Goal: Find specific page/section: Find specific page/section

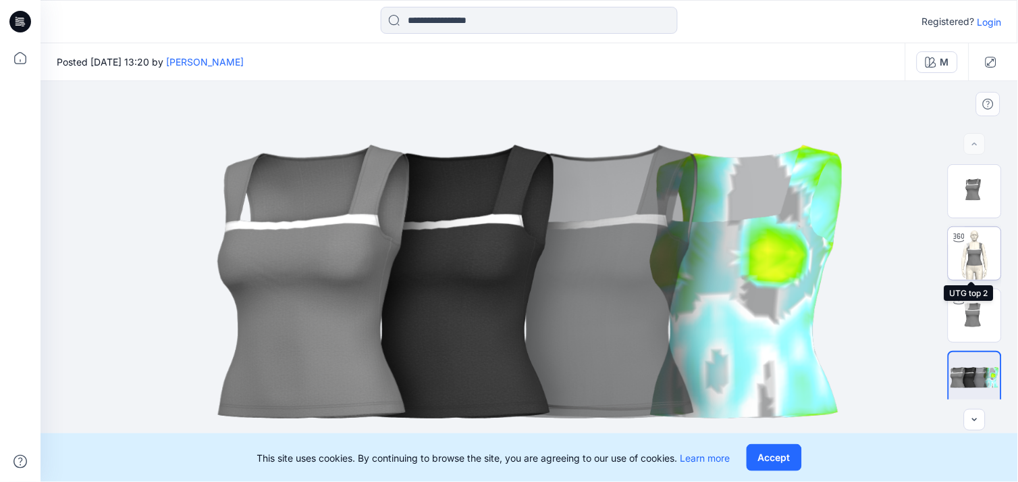
click at [968, 266] on img at bounding box center [975, 253] width 53 height 53
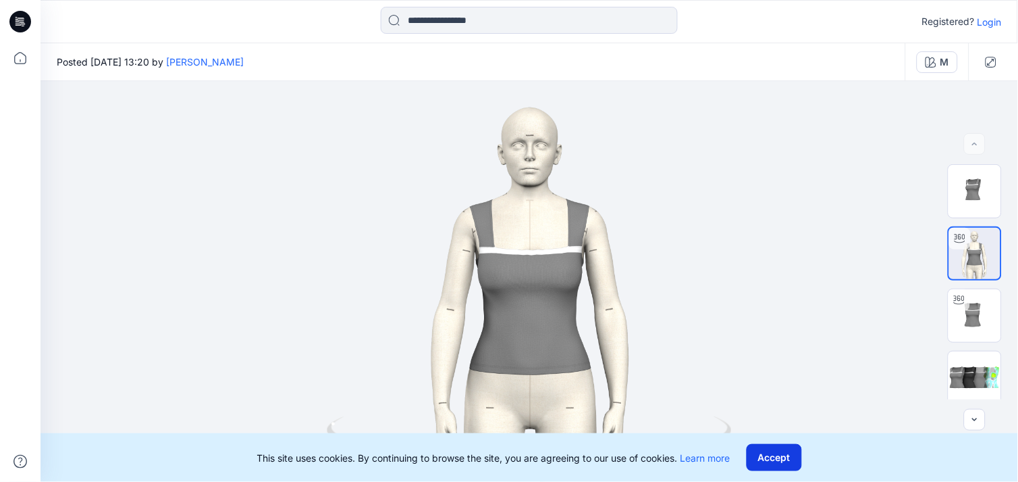
click at [772, 449] on button "Accept" at bounding box center [774, 457] width 55 height 27
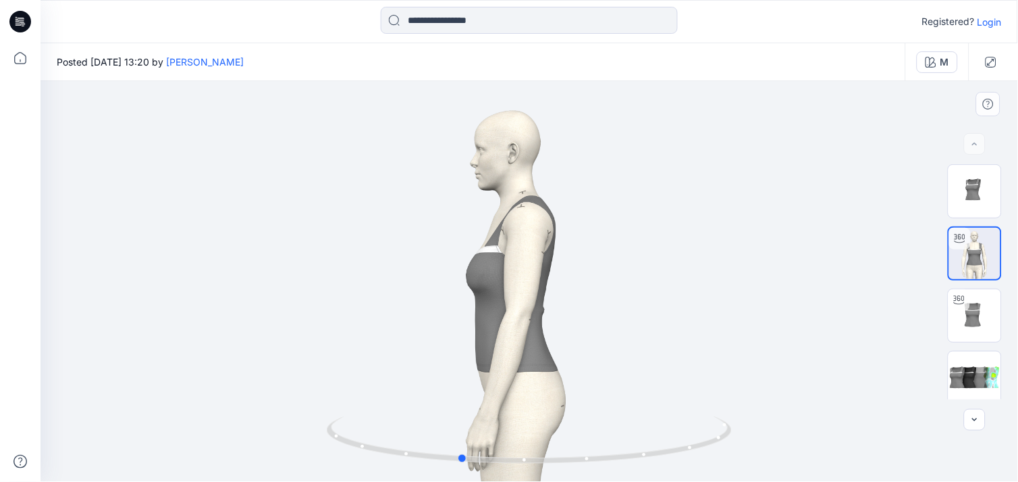
drag, startPoint x: 534, startPoint y: 461, endPoint x: 579, endPoint y: 368, distance: 103.3
click at [465, 441] on icon at bounding box center [531, 441] width 409 height 51
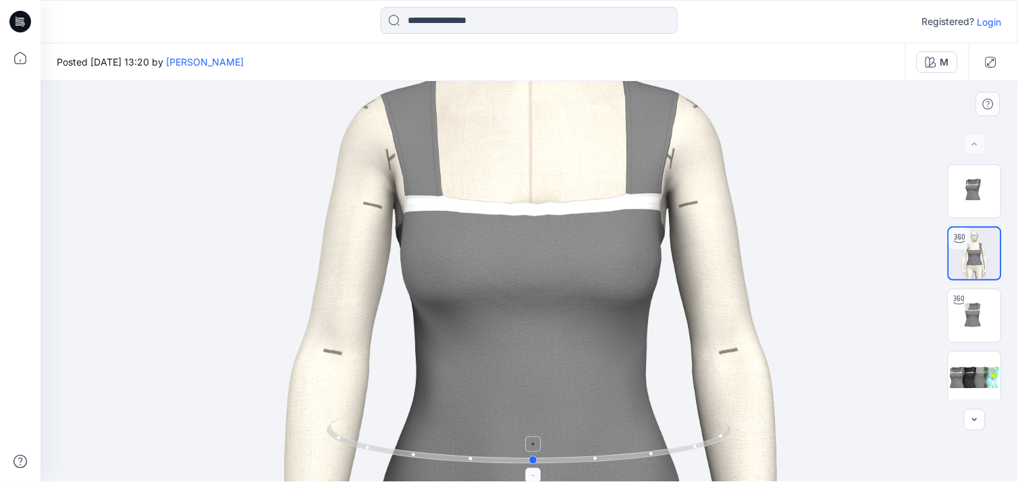
drag, startPoint x: 462, startPoint y: 463, endPoint x: 536, endPoint y: 464, distance: 73.6
click at [536, 464] on icon at bounding box center [531, 441] width 409 height 51
click at [531, 453] on icon at bounding box center [531, 441] width 409 height 51
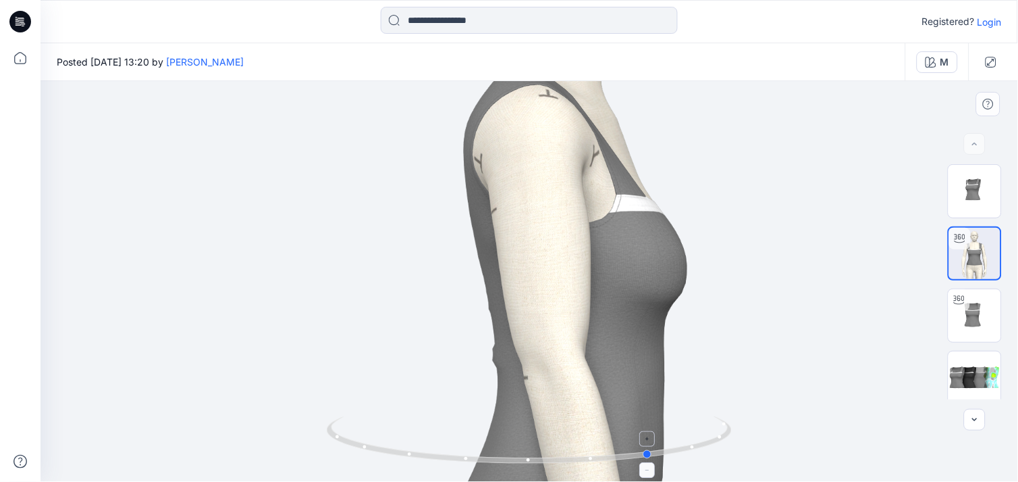
drag, startPoint x: 535, startPoint y: 461, endPoint x: 653, endPoint y: 443, distance: 119.6
click at [653, 443] on icon at bounding box center [531, 441] width 409 height 51
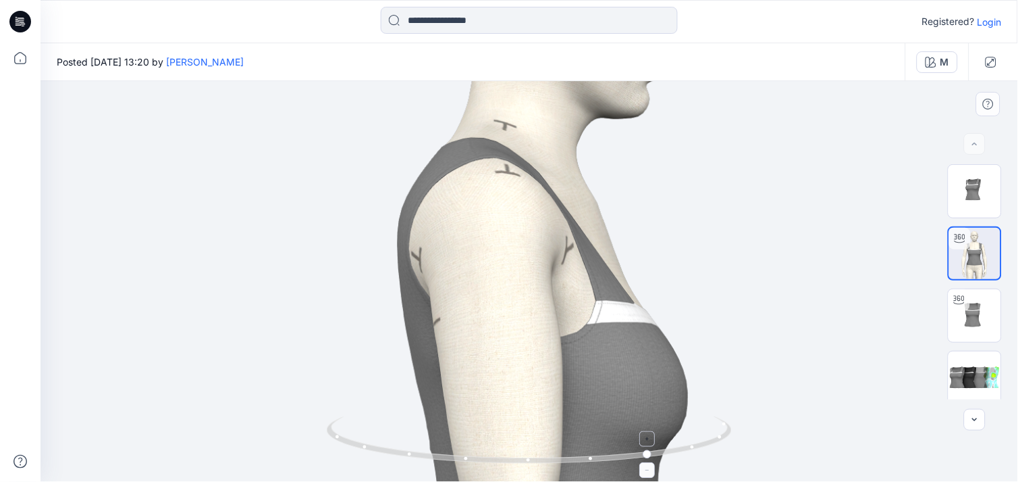
drag, startPoint x: 644, startPoint y: 311, endPoint x: 592, endPoint y: 436, distance: 135.7
click at [595, 442] on div at bounding box center [530, 281] width 978 height 400
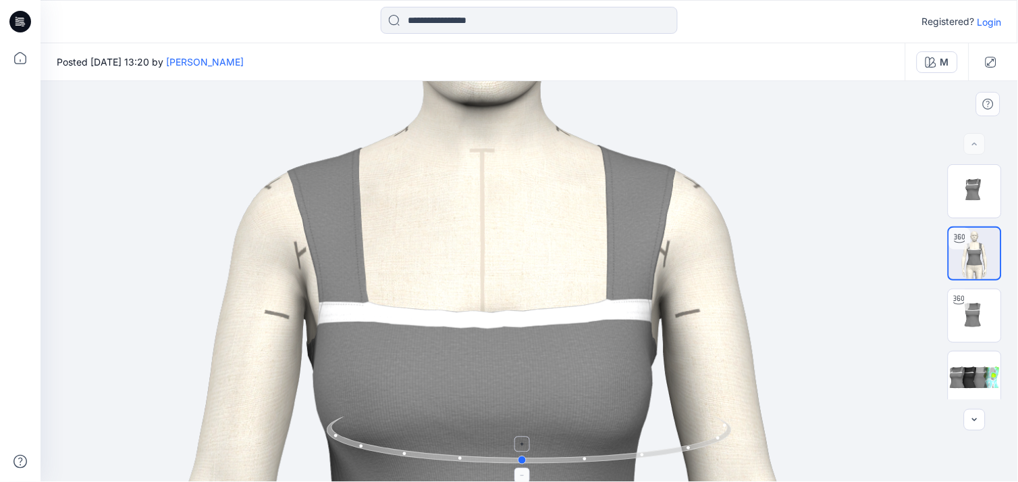
drag, startPoint x: 652, startPoint y: 455, endPoint x: 523, endPoint y: 454, distance: 129.7
click at [523, 454] on icon at bounding box center [531, 441] width 409 height 51
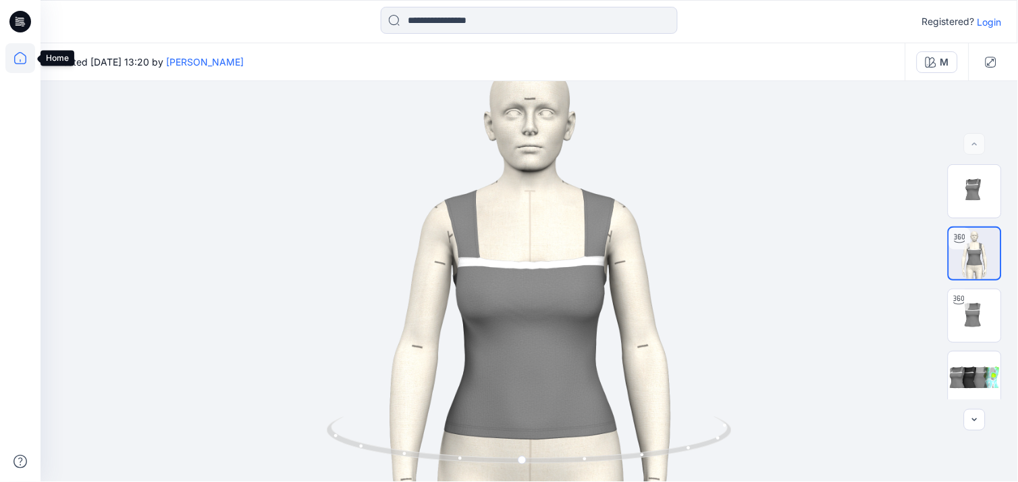
click at [14, 57] on icon at bounding box center [20, 58] width 30 height 30
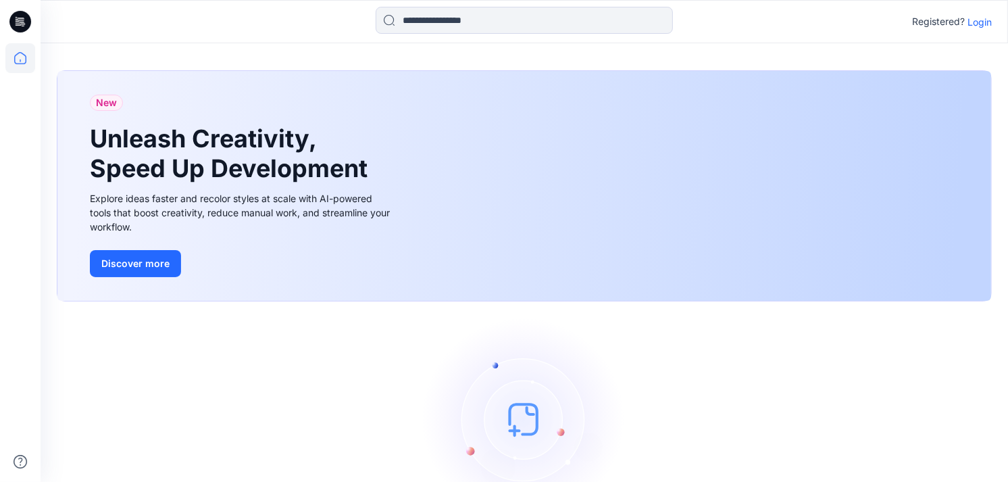
click at [981, 23] on p "Login" at bounding box center [979, 22] width 24 height 14
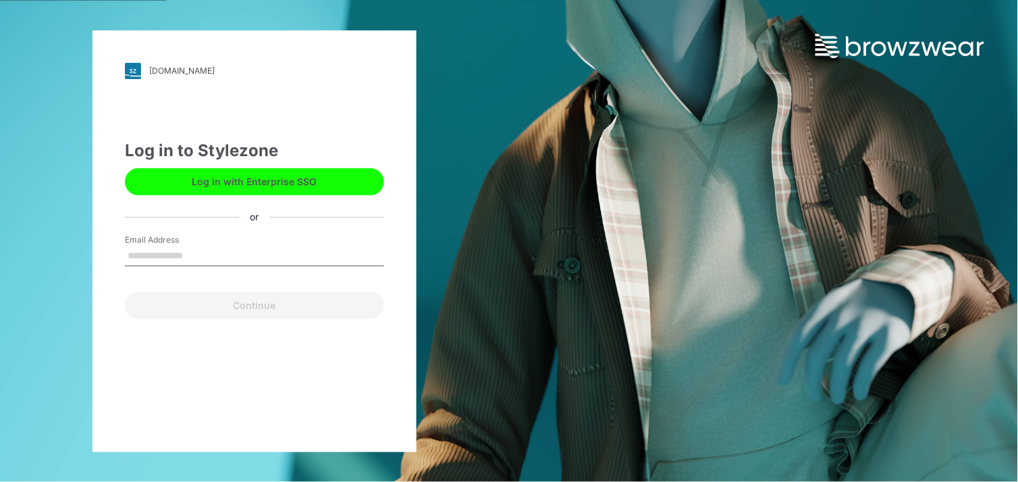
click at [161, 252] on input "Email Address" at bounding box center [254, 256] width 259 height 20
type input "**********"
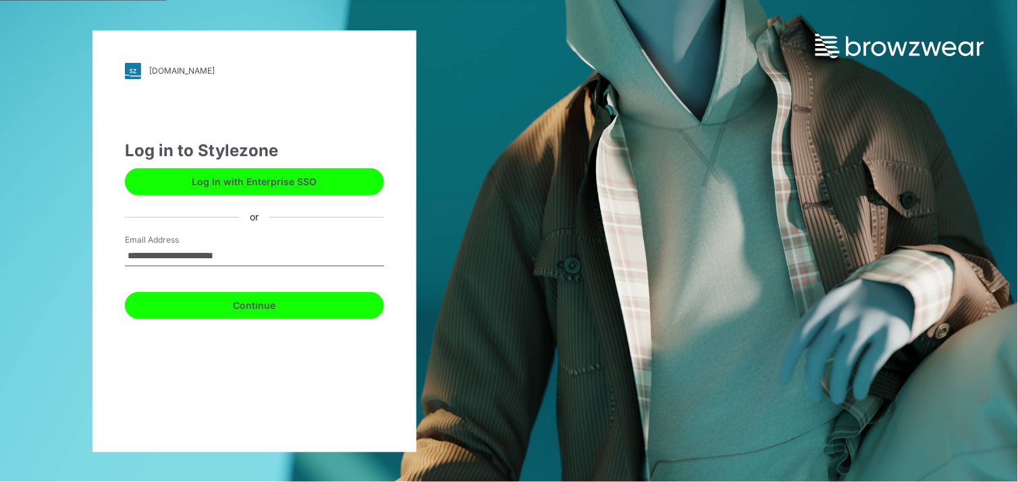
click at [295, 296] on button "Continue" at bounding box center [254, 305] width 259 height 27
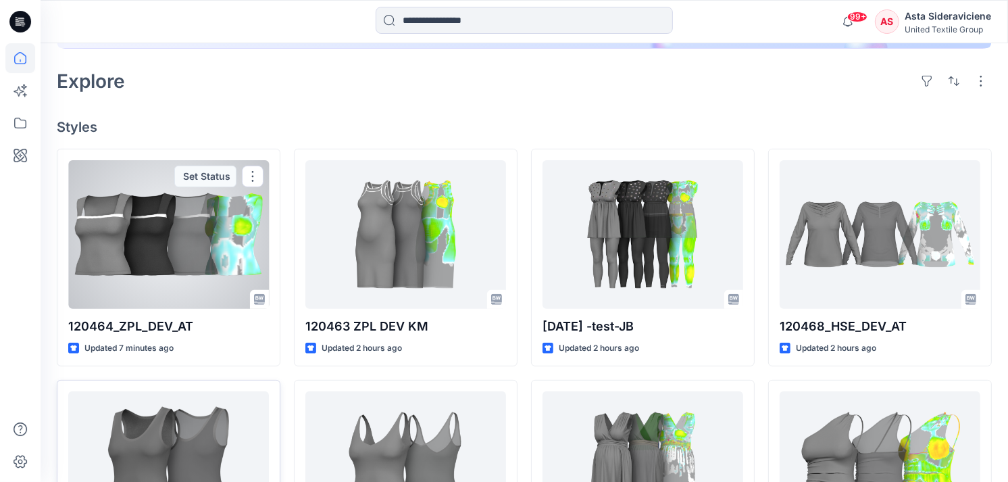
scroll to position [300, 0]
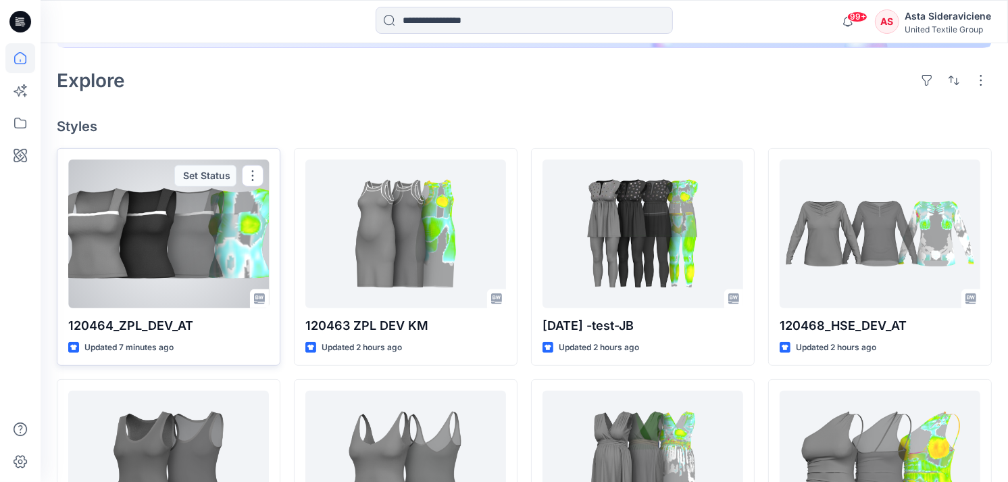
click at [151, 323] on p "120464_ZPL_DEV_AT" at bounding box center [168, 325] width 201 height 19
